Goal: Task Accomplishment & Management: Manage account settings

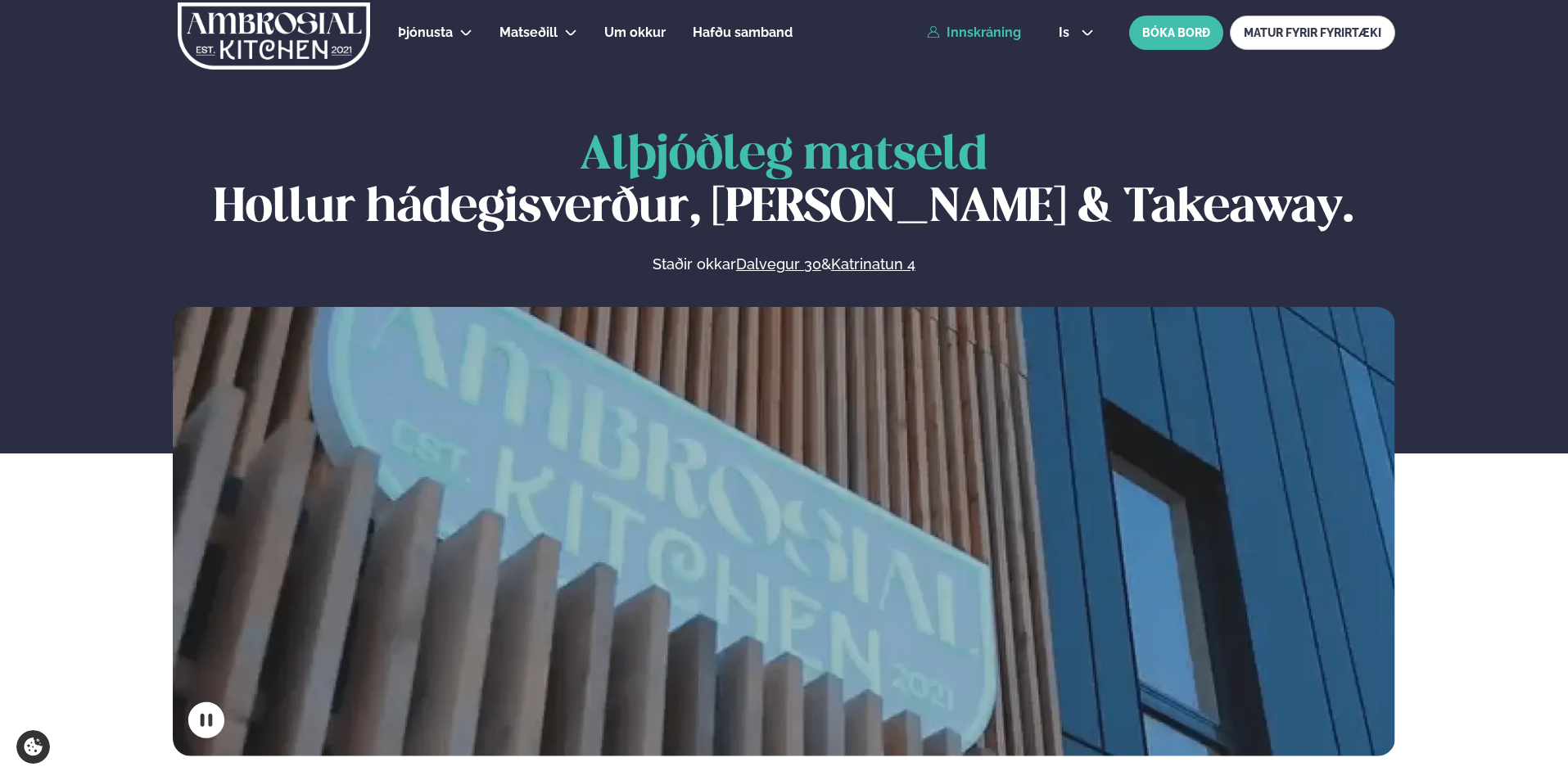
click at [1014, 37] on link "Innskráning" at bounding box center [974, 32] width 94 height 15
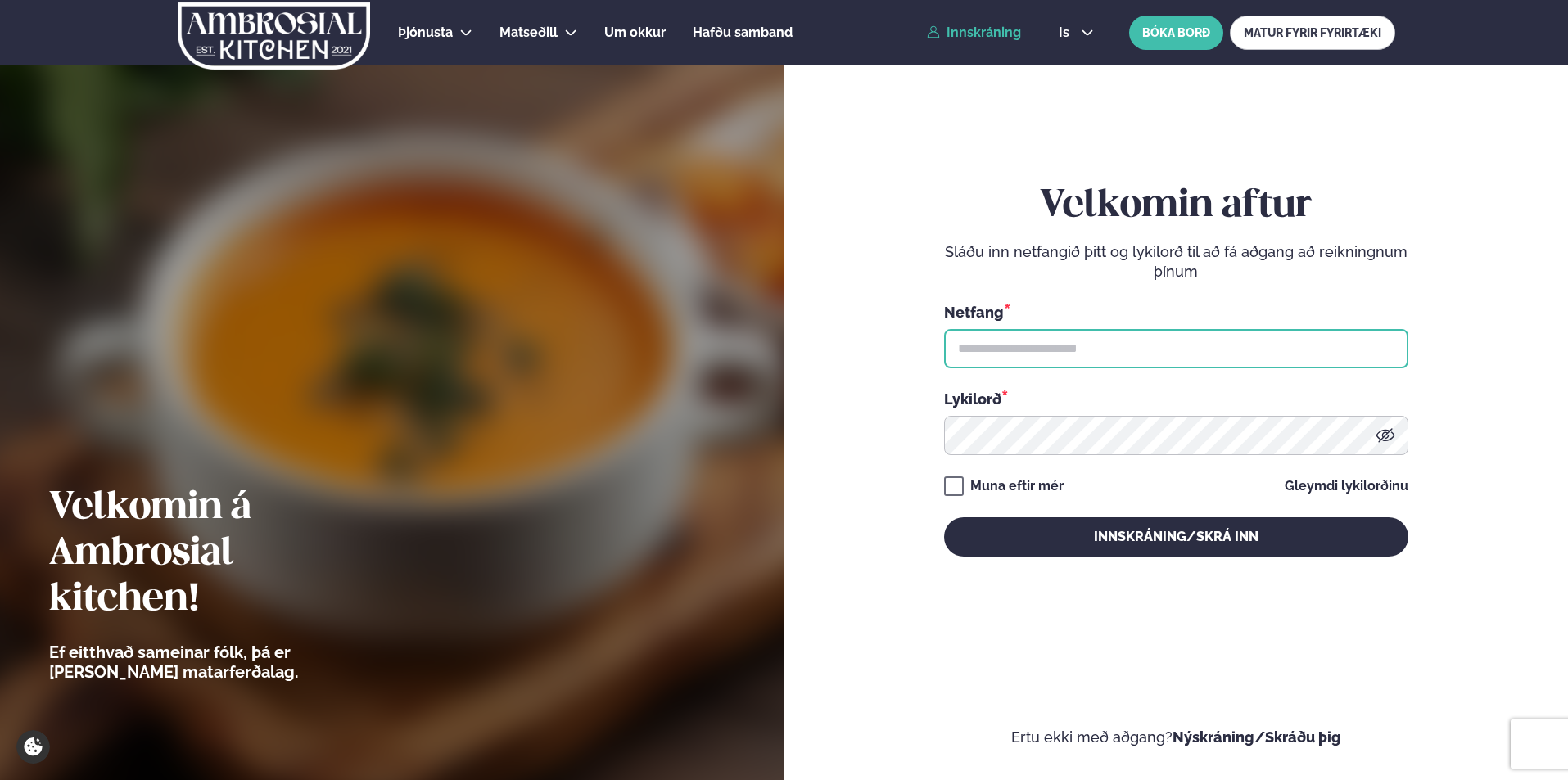
type input "**********"
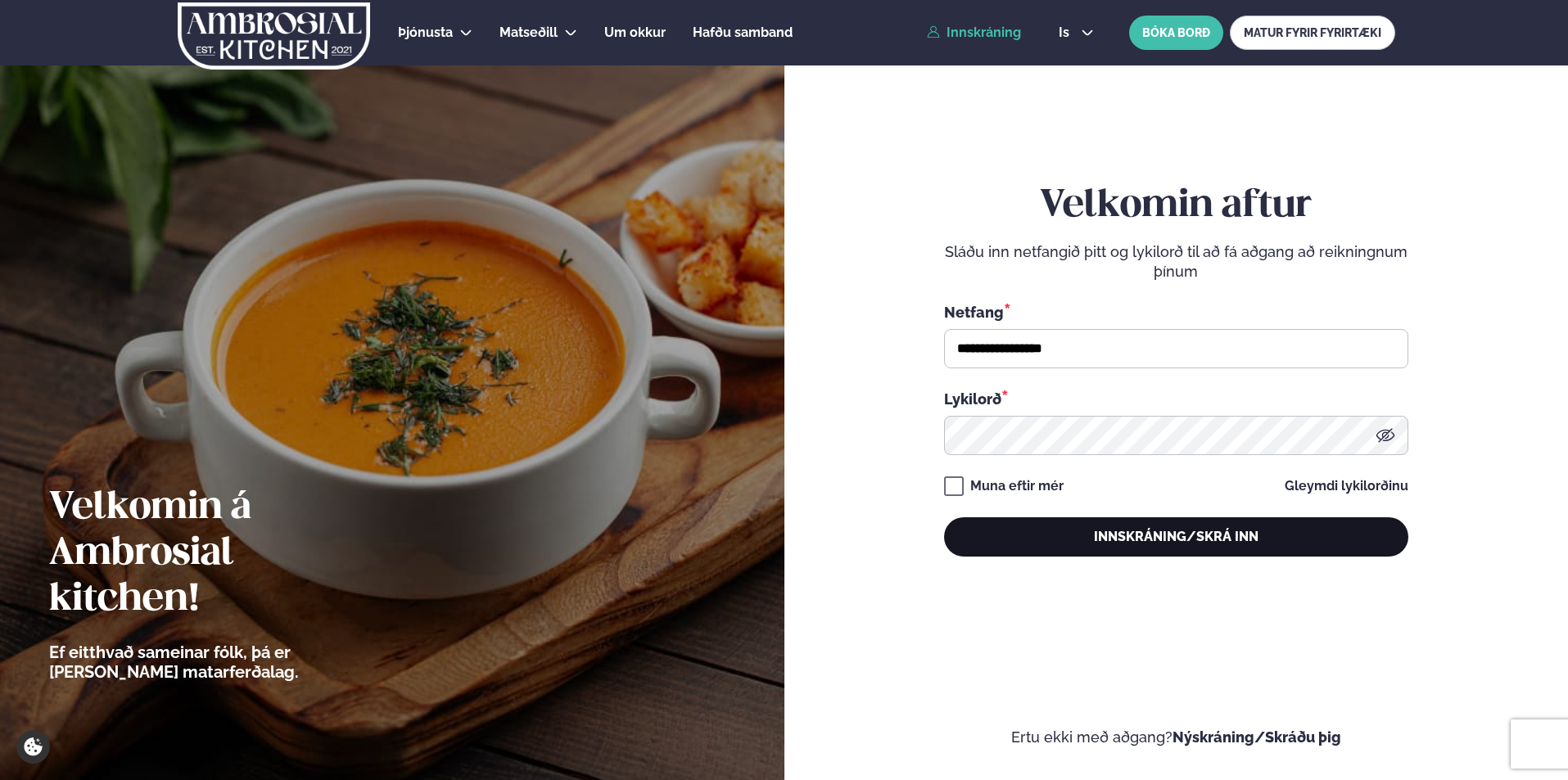
click at [985, 530] on button "Innskráning/Skrá inn" at bounding box center [1176, 536] width 464 height 39
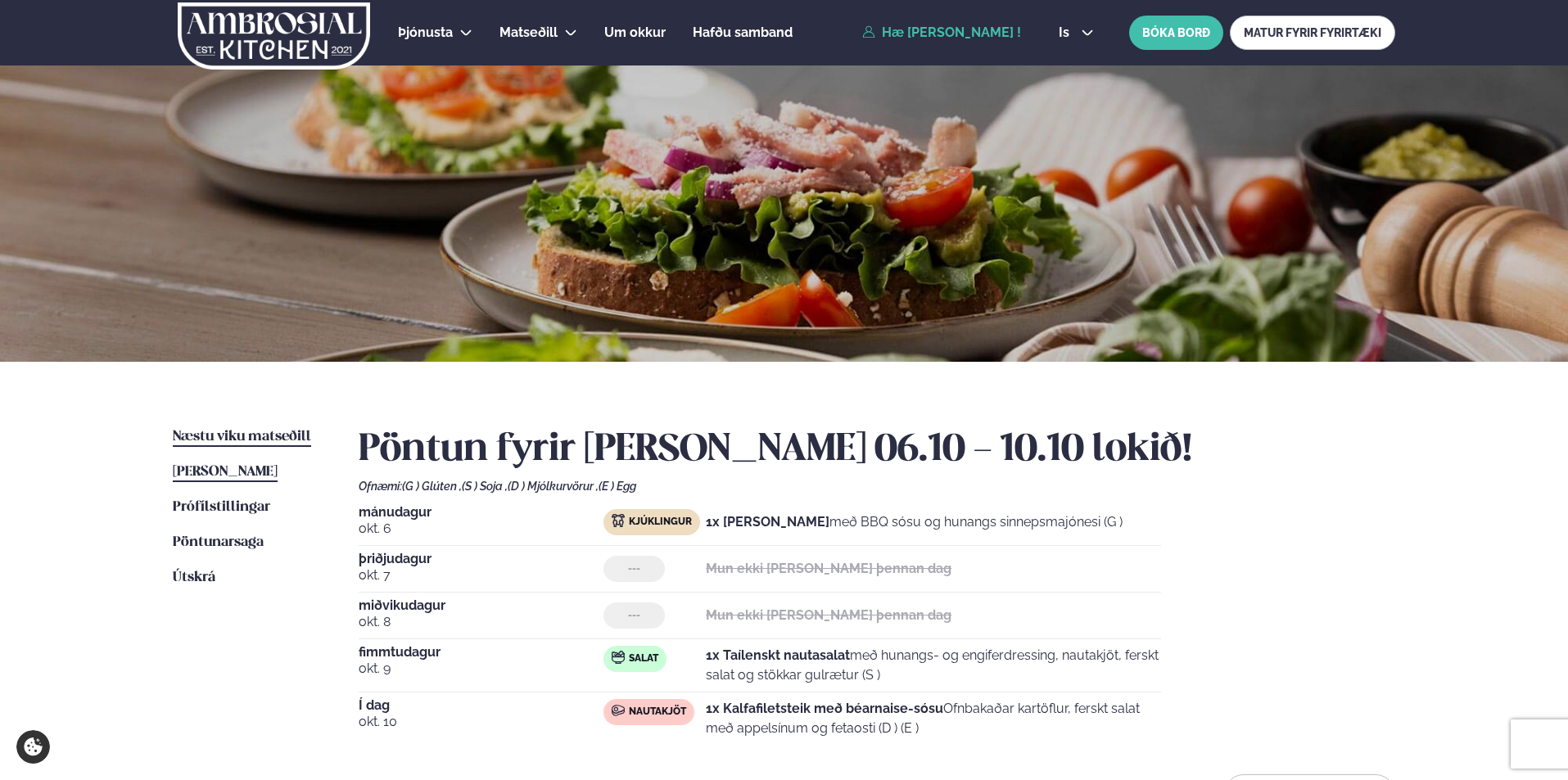
click at [267, 440] on span "Næstu viku matseðill" at bounding box center [242, 437] width 138 height 14
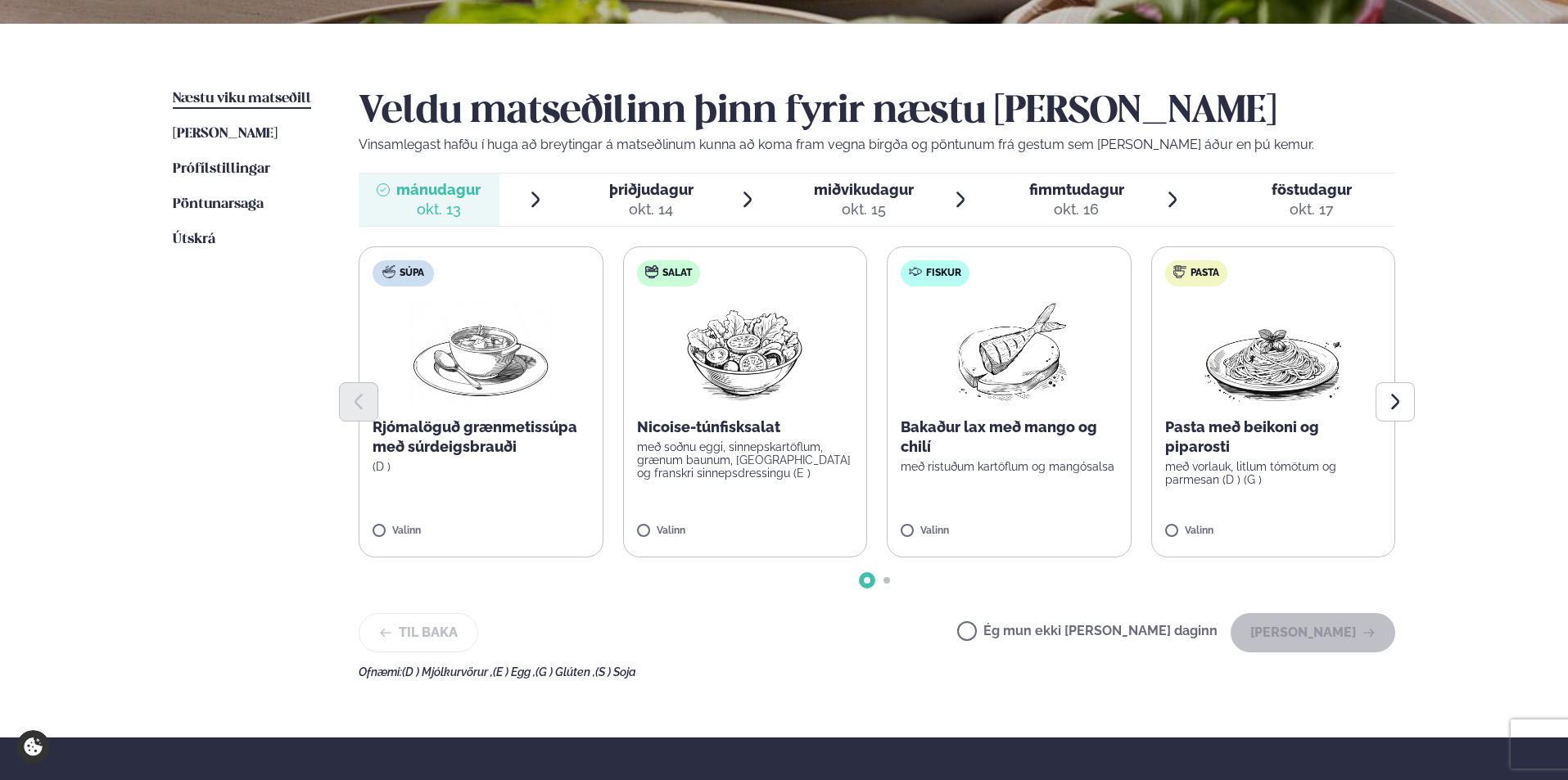
scroll to position [343, 0]
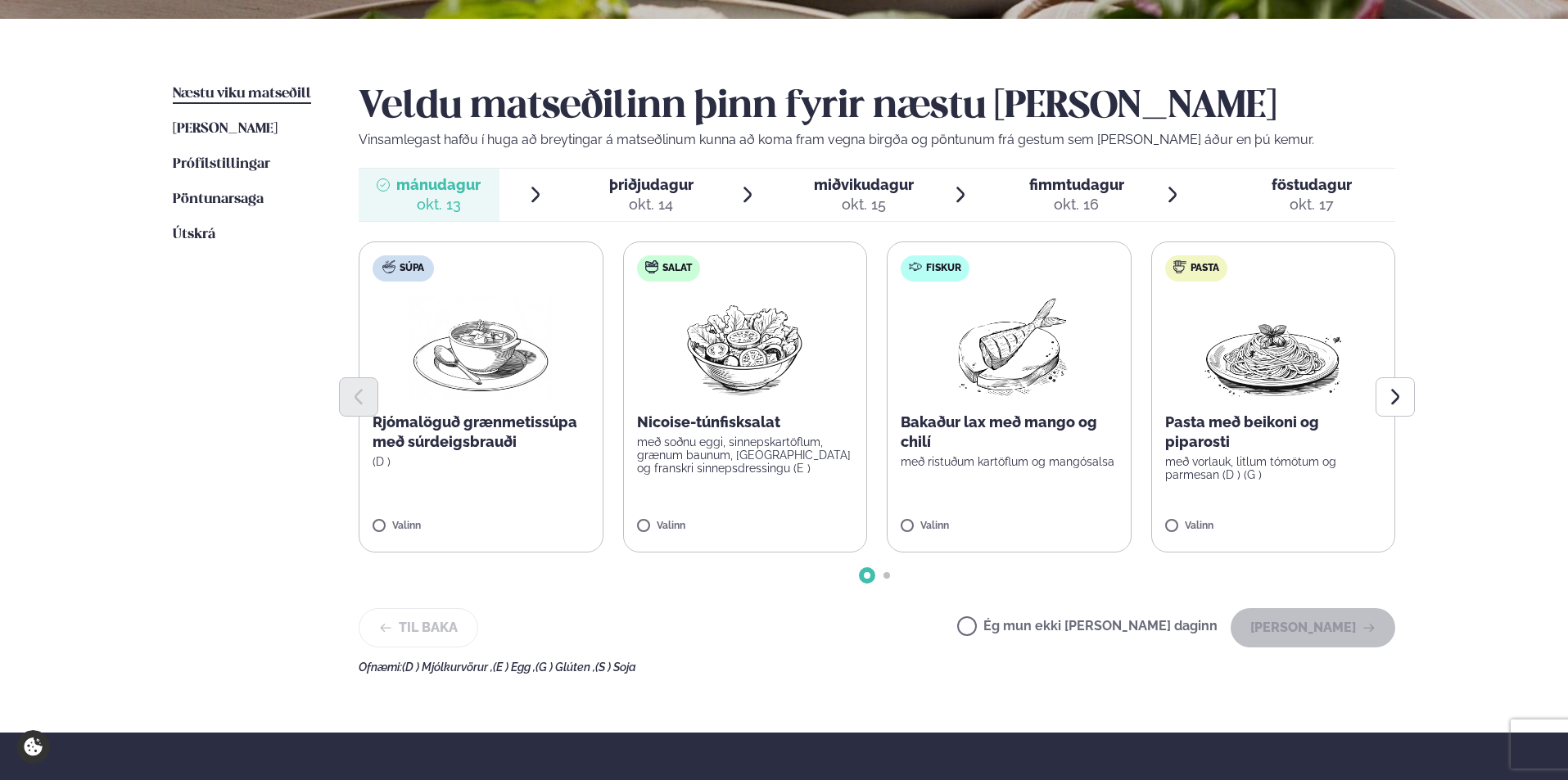
click at [677, 192] on span "þriðjudagur" at bounding box center [651, 185] width 85 height 17
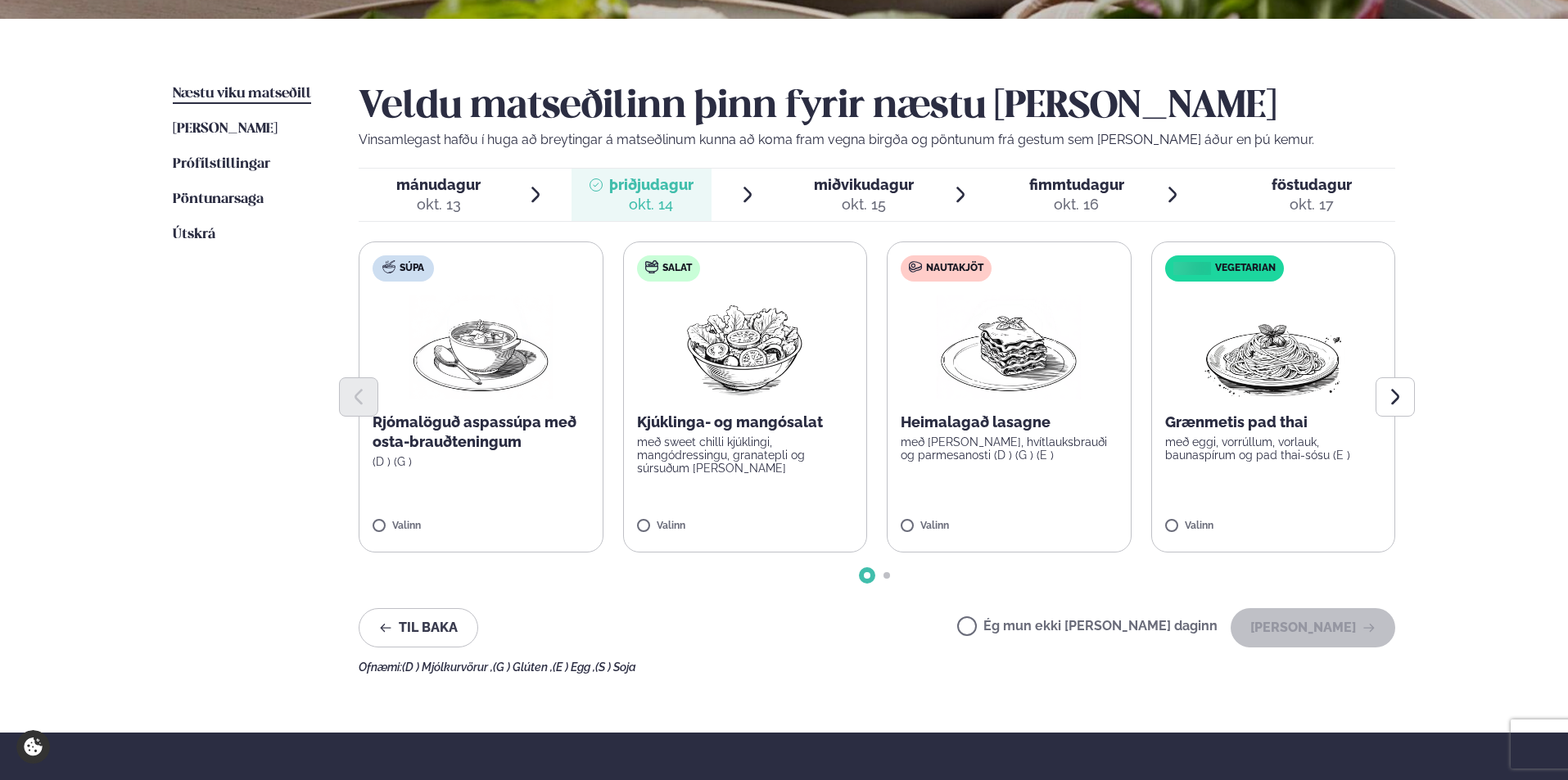
click at [874, 192] on span "miðvikudagur" at bounding box center [863, 185] width 99 height 17
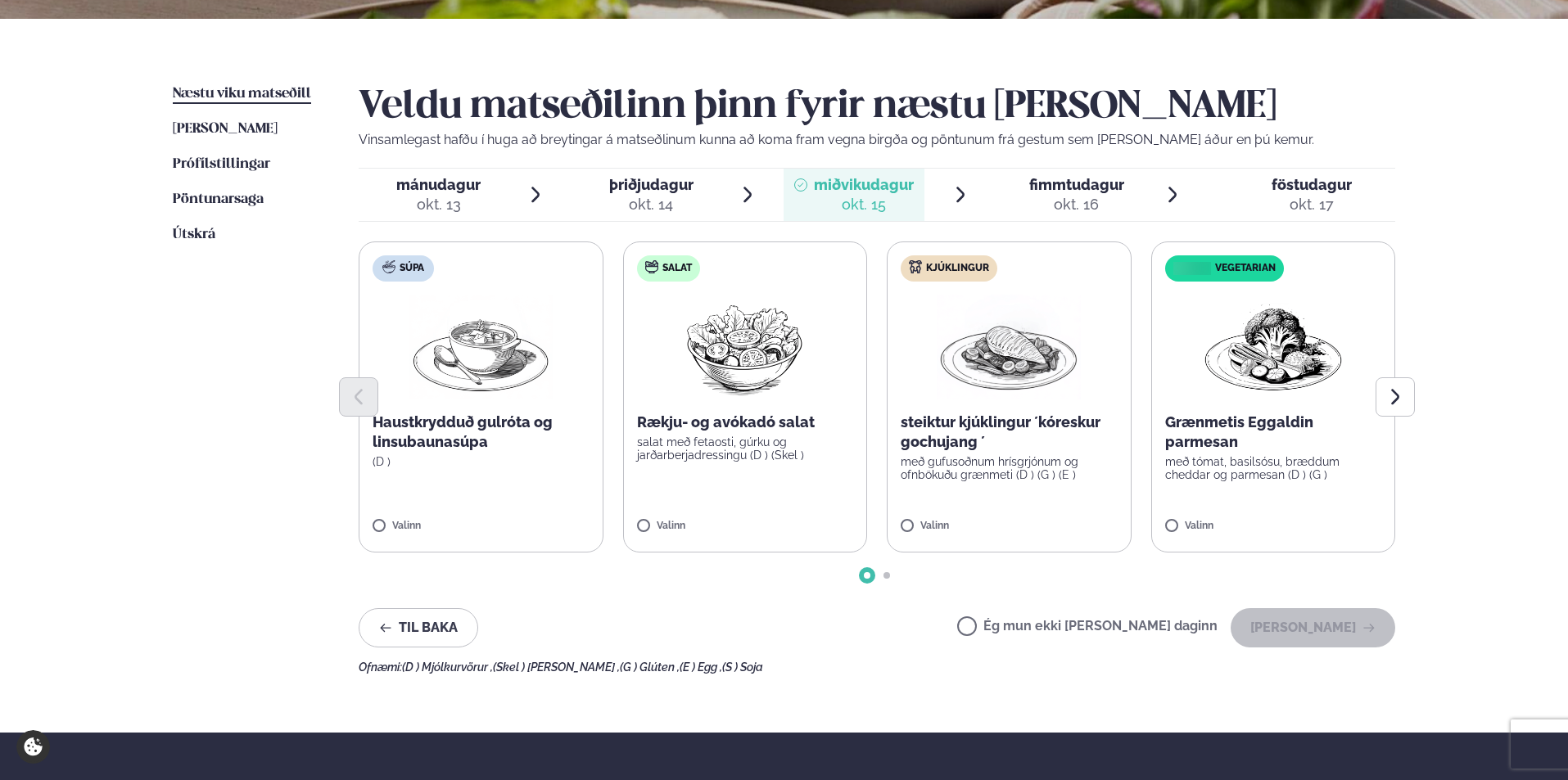
click at [1066, 195] on div "okt. 16" at bounding box center [1077, 204] width 95 height 20
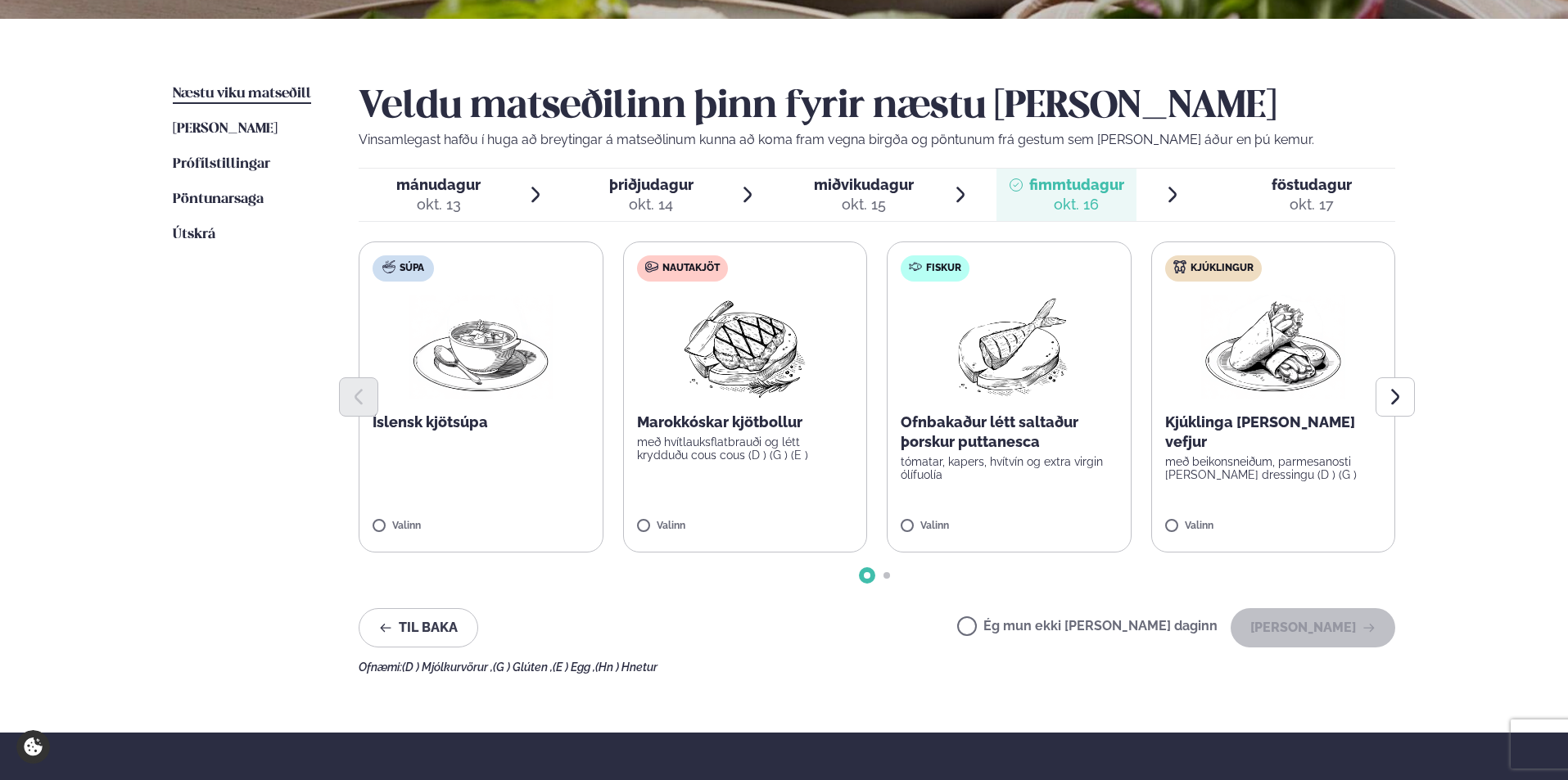
click at [1304, 190] on span "föstudagur" at bounding box center [1311, 185] width 80 height 17
